Goal: Find specific page/section: Find specific page/section

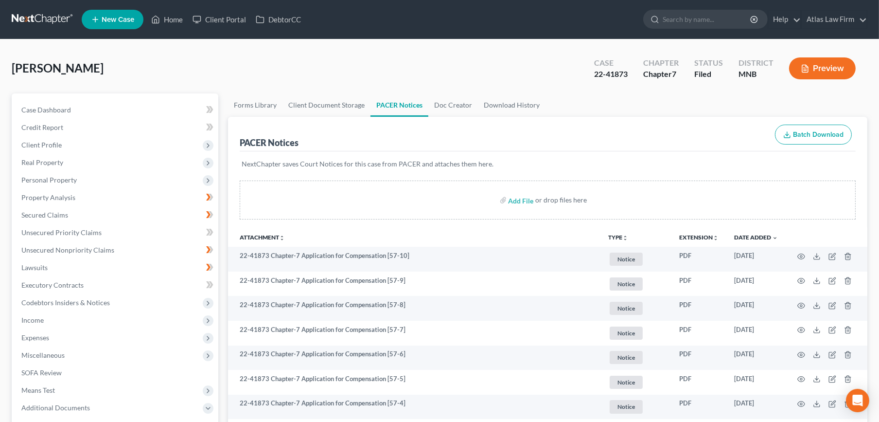
drag, startPoint x: 45, startPoint y: 34, endPoint x: 49, endPoint y: 29, distance: 5.9
click at [45, 34] on nav "Home New Case Client Portal DebtorCC Atlas Law Firm [EMAIL_ADDRESS][DOMAIN_NAME…" at bounding box center [439, 19] width 879 height 39
click at [49, 18] on link at bounding box center [43, 20] width 62 height 18
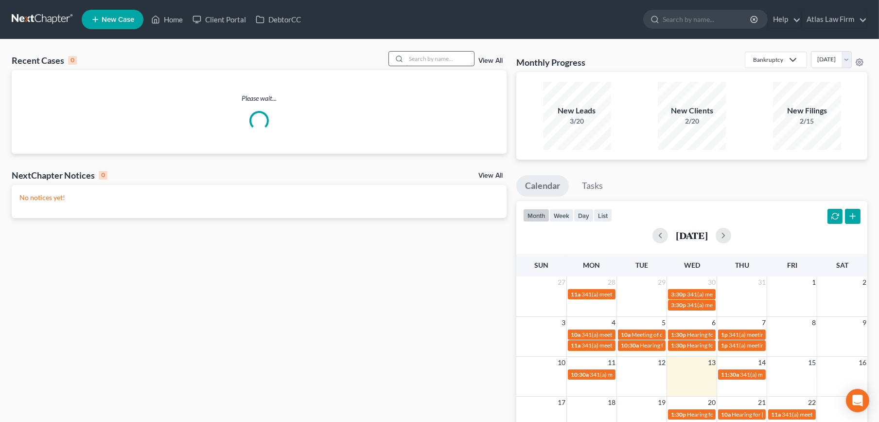
click at [430, 56] on input "search" at bounding box center [440, 59] width 68 height 14
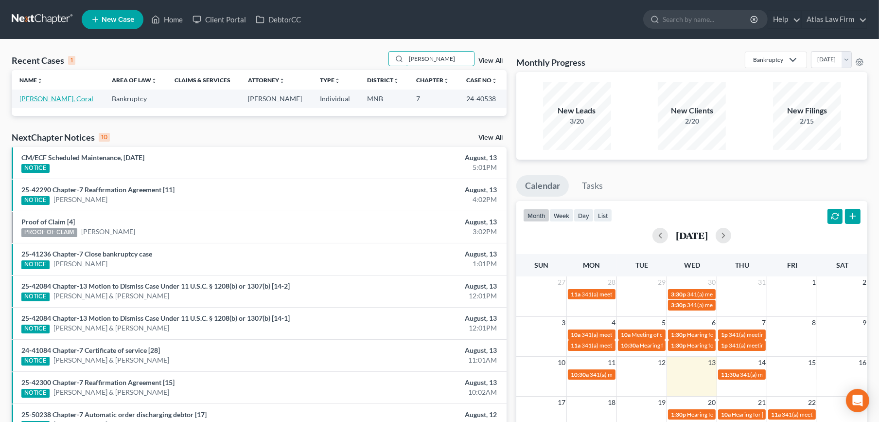
type input "[PERSON_NAME]"
click at [46, 96] on link "[PERSON_NAME], Coral" at bounding box center [56, 98] width 74 height 8
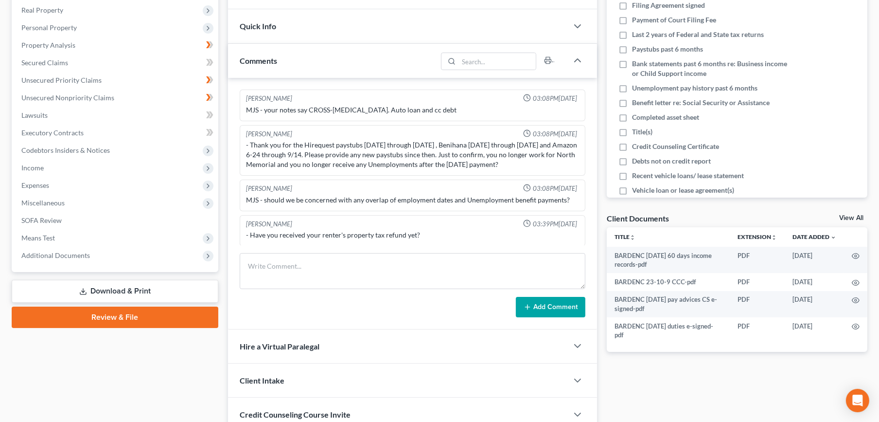
scroll to position [162, 0]
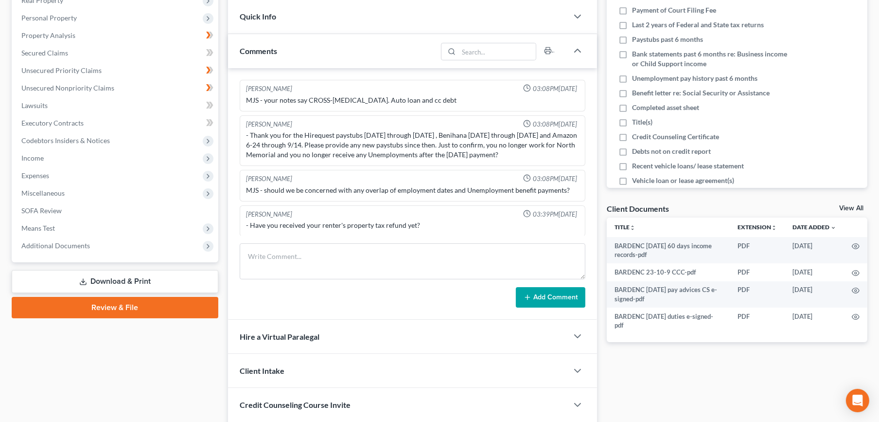
drag, startPoint x: 74, startPoint y: 244, endPoint x: 74, endPoint y: 260, distance: 16.5
click at [74, 244] on span "Additional Documents" at bounding box center [55, 245] width 69 height 8
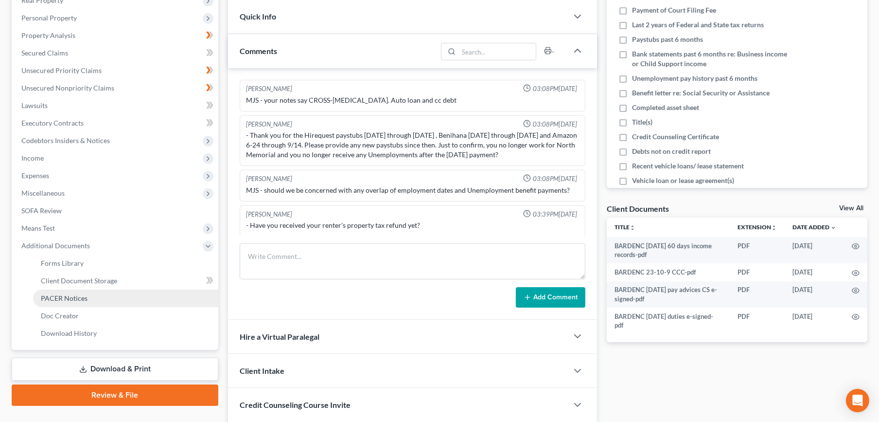
click at [80, 297] on span "PACER Notices" at bounding box center [64, 298] width 47 height 8
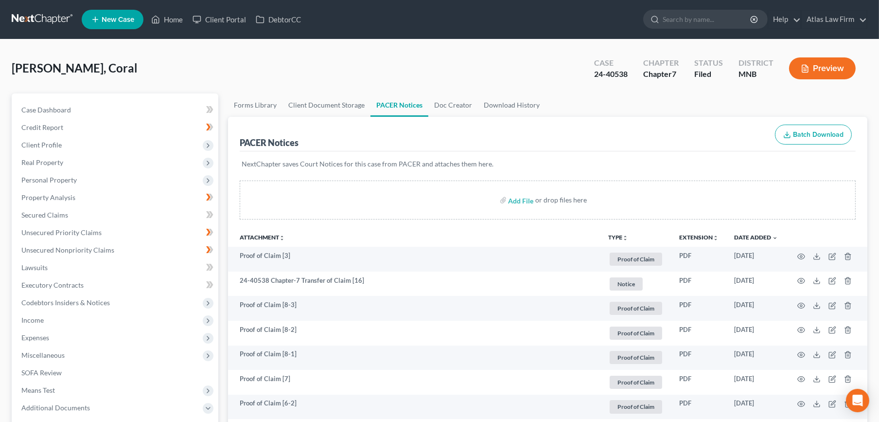
click at [842, 66] on button "Preview" at bounding box center [822, 68] width 67 height 22
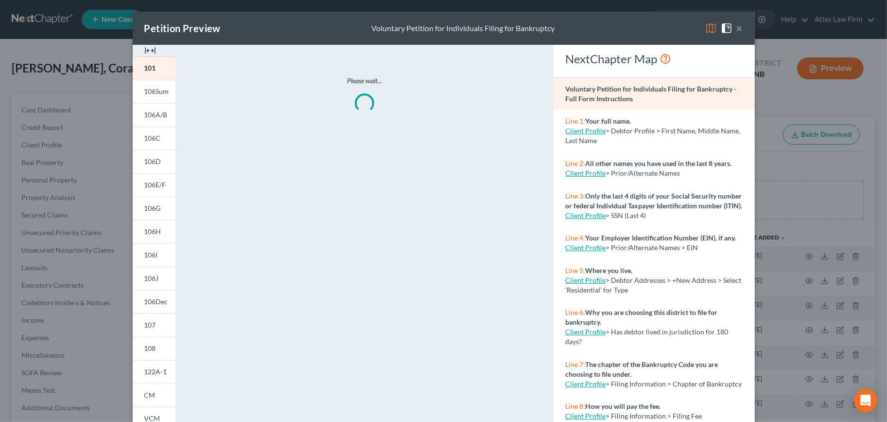
click at [709, 29] on img at bounding box center [712, 28] width 12 height 12
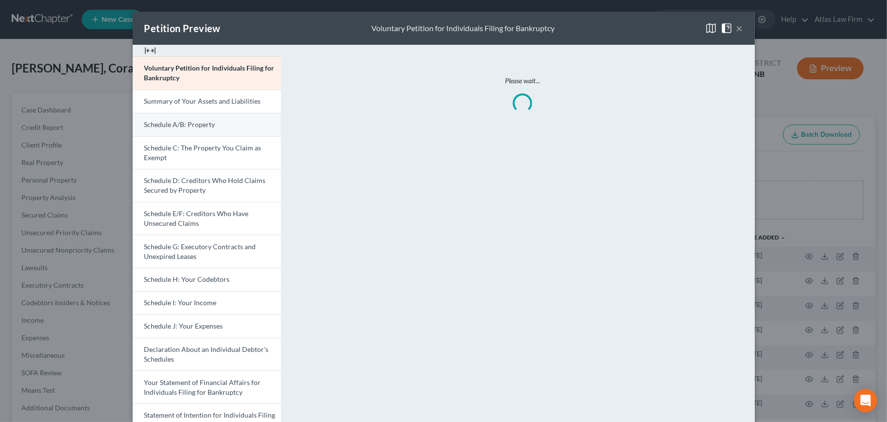
click at [180, 121] on span "Schedule A/B: Property" at bounding box center [179, 124] width 71 height 8
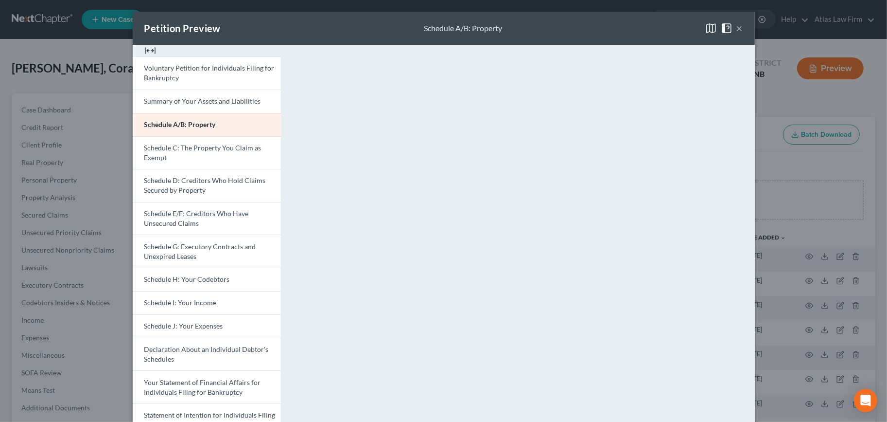
click at [737, 26] on button "×" at bounding box center [740, 28] width 7 height 12
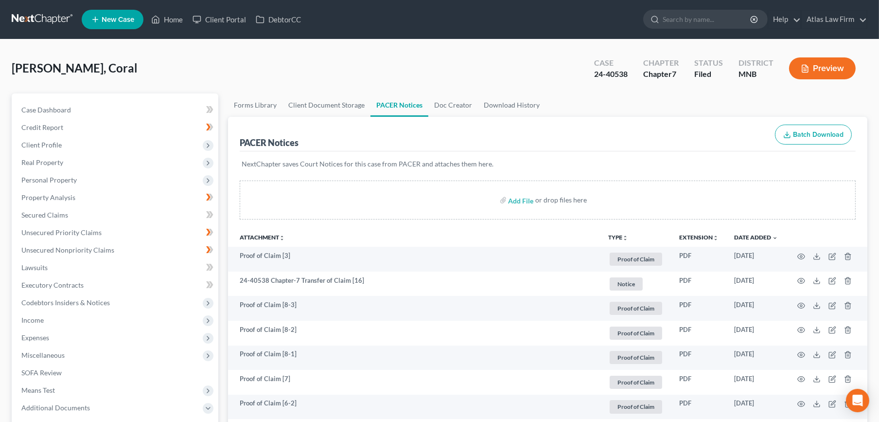
click at [808, 68] on icon "button" at bounding box center [805, 68] width 6 height 7
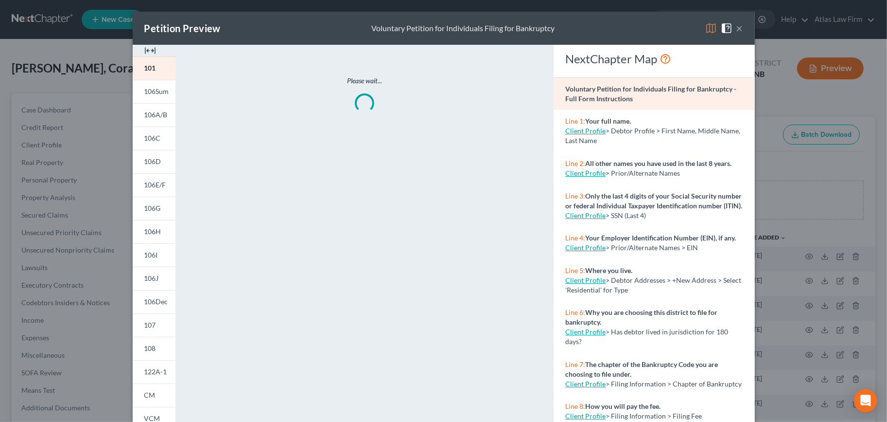
click at [710, 27] on img at bounding box center [712, 28] width 12 height 12
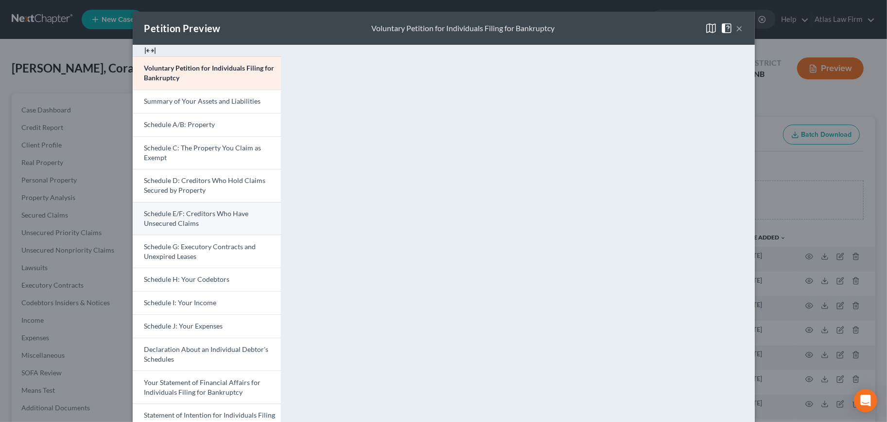
click at [212, 219] on link "Schedule E/F: Creditors Who Have Unsecured Claims" at bounding box center [207, 218] width 148 height 33
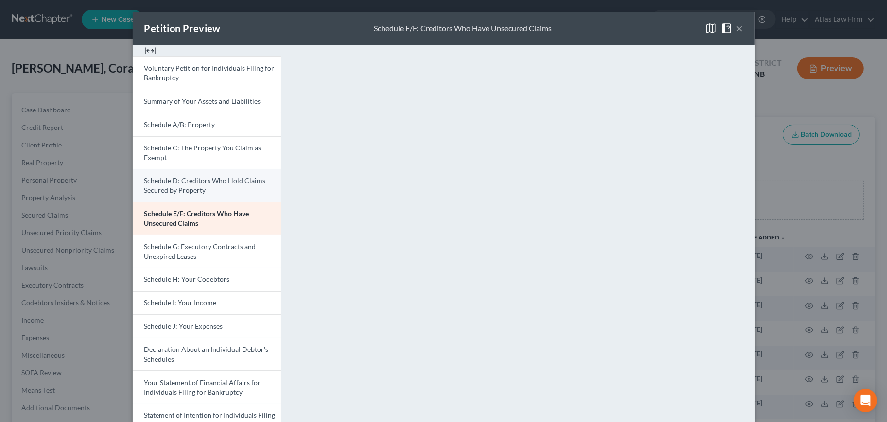
click at [182, 191] on span "Schedule D: Creditors Who Hold Claims Secured by Property" at bounding box center [205, 185] width 122 height 18
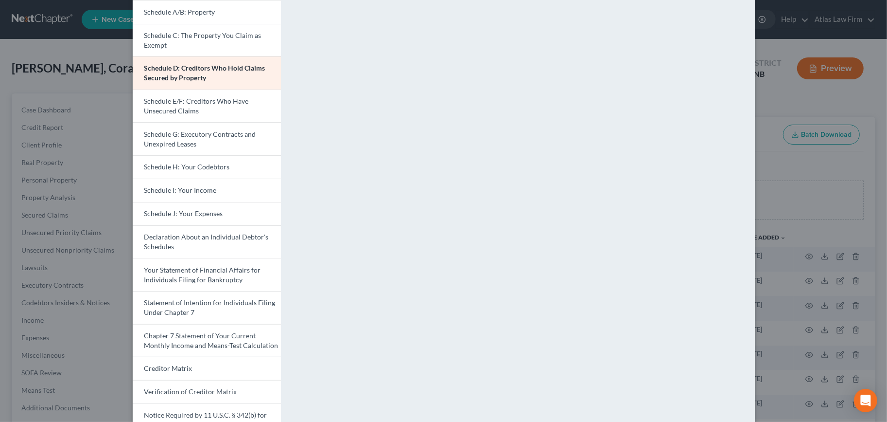
scroll to position [162, 0]
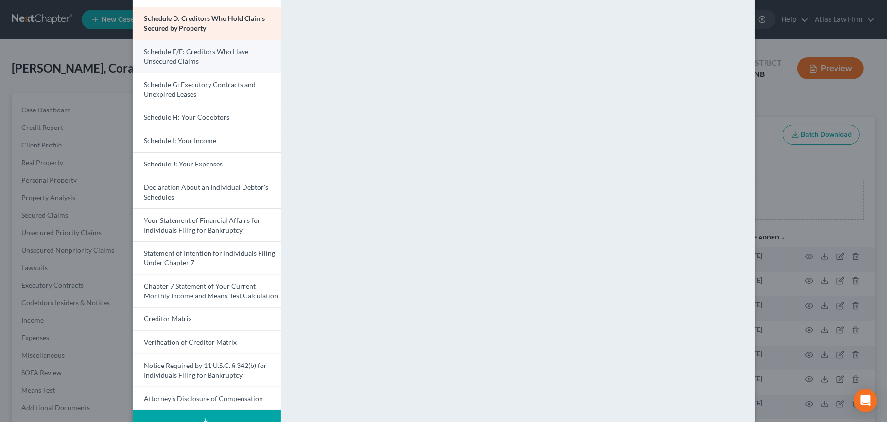
click at [167, 57] on span "Schedule E/F: Creditors Who Have Unsecured Claims" at bounding box center [196, 56] width 105 height 18
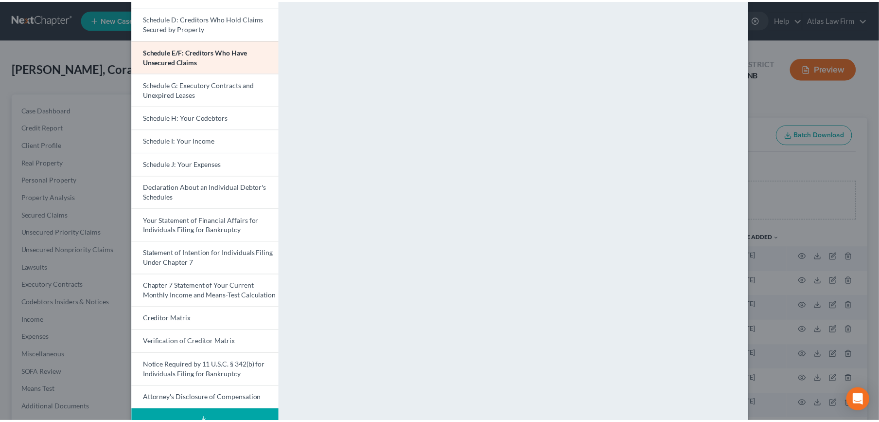
scroll to position [0, 0]
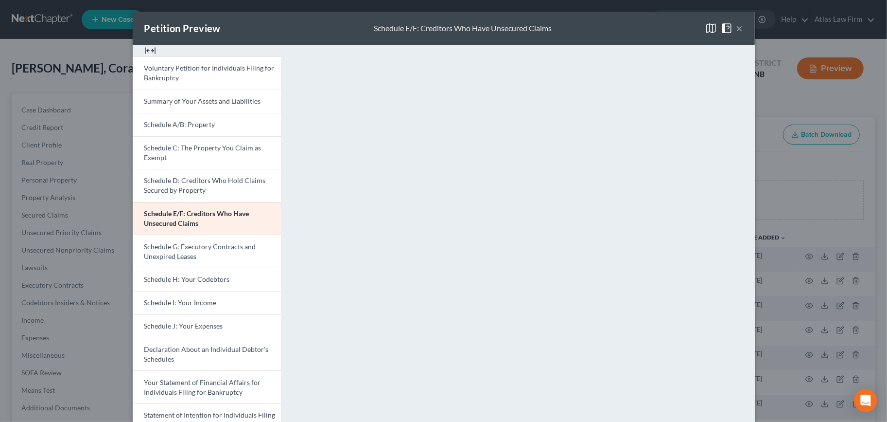
click at [737, 23] on button "×" at bounding box center [740, 28] width 7 height 12
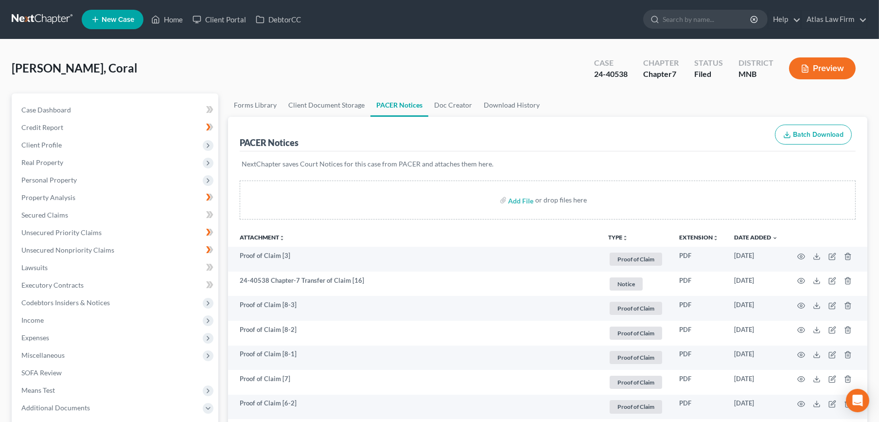
click at [46, 17] on link at bounding box center [43, 20] width 62 height 18
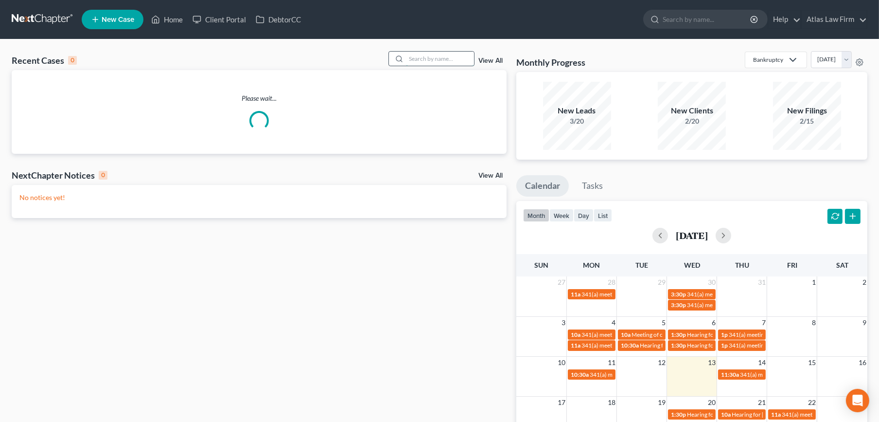
click at [419, 59] on input "search" at bounding box center [440, 59] width 68 height 14
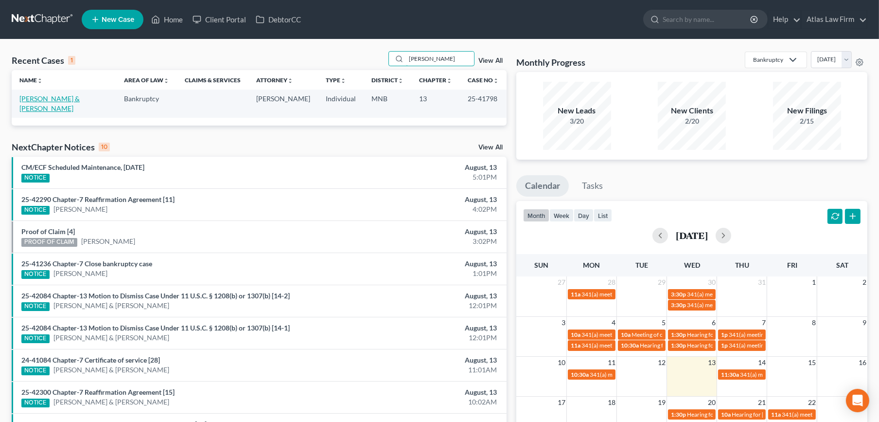
type input "waller"
click at [31, 99] on link "Waller, Wayne & Viki" at bounding box center [49, 103] width 60 height 18
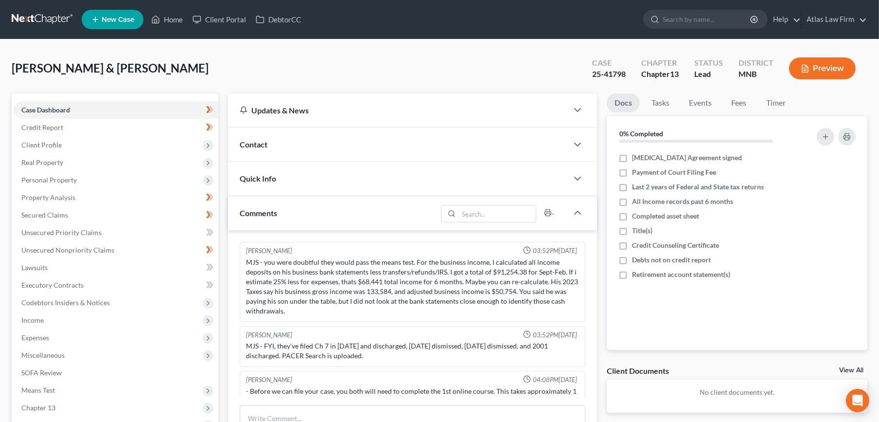
scroll to position [738, 0]
